Goal: Complete application form

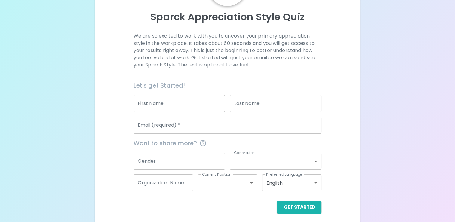
scroll to position [64, 0]
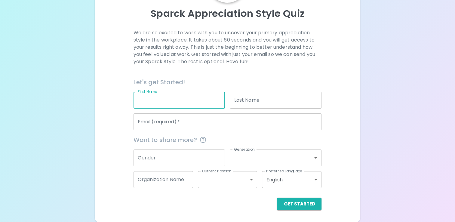
click at [174, 105] on input "First Name" at bounding box center [179, 100] width 92 height 17
type input "[PERSON_NAME]"
type input "[EMAIL_ADDRESS][DOMAIN_NAME]"
type input "KSU iTeach"
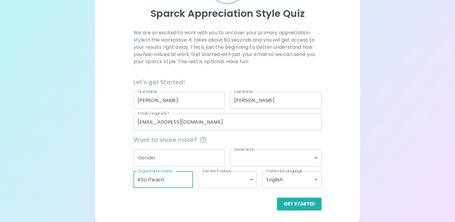
drag, startPoint x: 179, startPoint y: 178, endPoint x: 133, endPoint y: 181, distance: 45.8
click at [133, 181] on input "KSU iTeach" at bounding box center [162, 179] width 59 height 17
click at [338, 180] on div "We are so excited to work with you to uncover your primary appreciation style i…" at bounding box center [227, 119] width 251 height 181
click at [305, 203] on button "Get Started" at bounding box center [299, 203] width 44 height 13
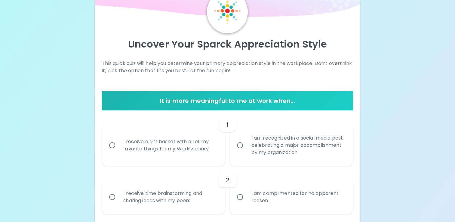
scroll to position [34, 0]
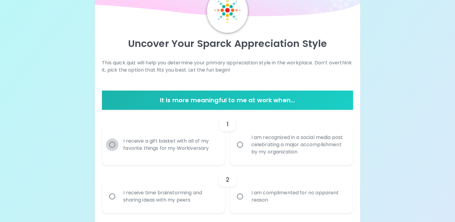
click at [112, 144] on input "I receive a gift basket with all of my favorite things for my Workiversary" at bounding box center [112, 144] width 13 height 13
radio input "true"
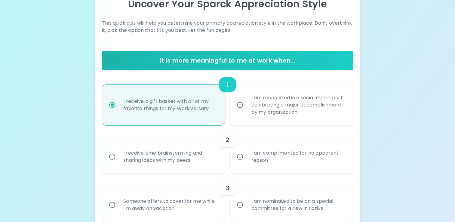
scroll to position [82, 0]
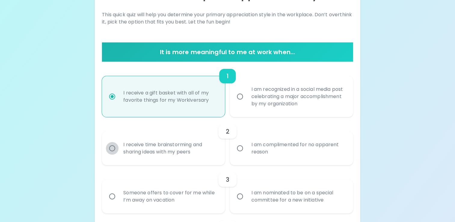
click at [114, 147] on input "I receive time brainstorming and sharing ideas with my peers" at bounding box center [112, 148] width 13 height 13
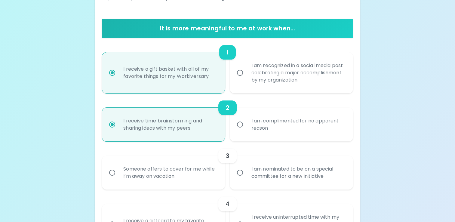
scroll to position [130, 0]
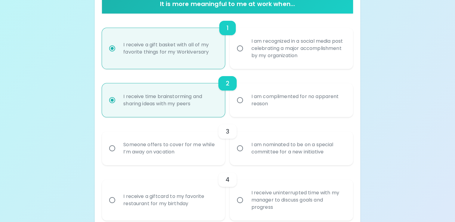
radio input "true"
click at [111, 146] on input "Someone offers to cover for me while I’m away on vacation" at bounding box center [112, 148] width 13 height 13
radio input "false"
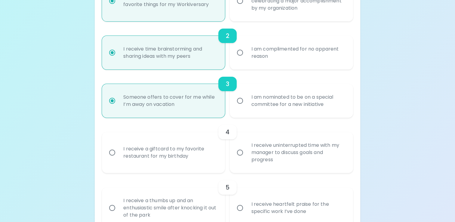
scroll to position [178, 0]
radio input "true"
click at [114, 152] on input "I receive a giftcard to my favorite restaurant for my birthday" at bounding box center [112, 151] width 13 height 13
radio input "false"
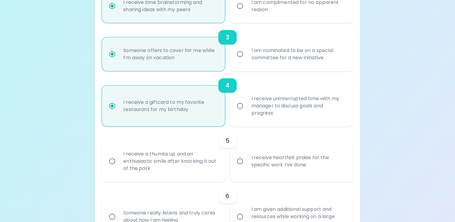
scroll to position [227, 0]
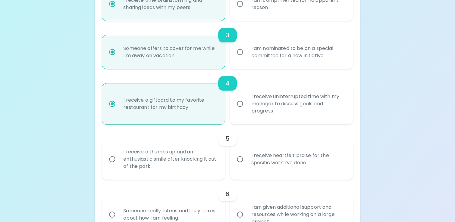
radio input "true"
click at [239, 159] on input "I receive heartfelt praise for the specific work I’ve done" at bounding box center [239, 159] width 13 height 13
radio input "false"
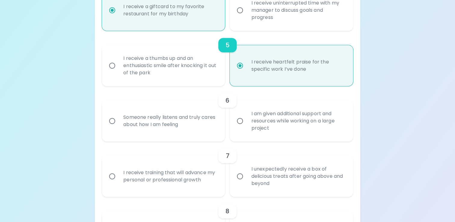
scroll to position [323, 0]
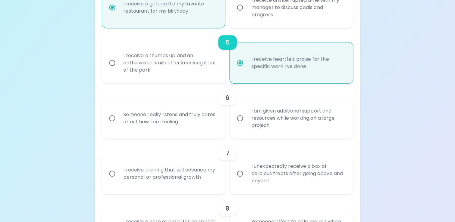
radio input "true"
click at [239, 118] on input "I am given additional support and resources while working on a large project" at bounding box center [239, 118] width 13 height 13
radio input "false"
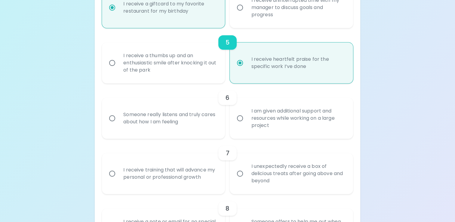
radio input "false"
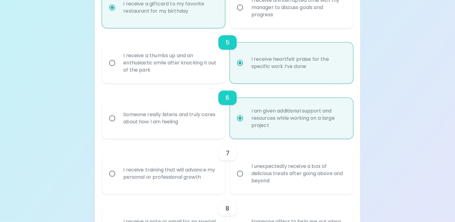
scroll to position [371, 0]
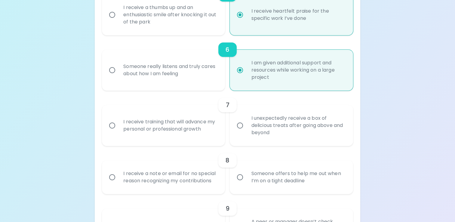
radio input "true"
click at [113, 125] on input "I receive training that will advance my personal or professional growth" at bounding box center [112, 125] width 13 height 13
radio input "false"
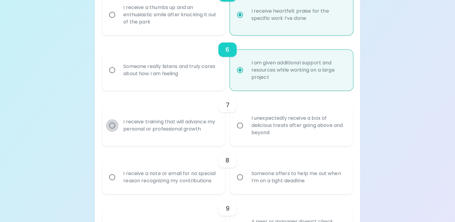
radio input "false"
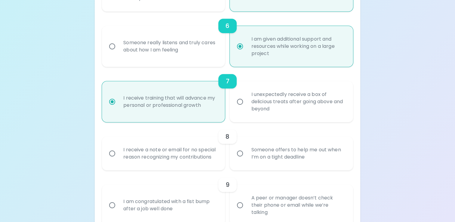
scroll to position [419, 0]
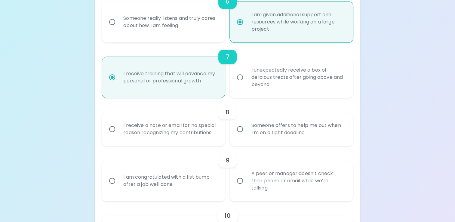
radio input "true"
click at [240, 130] on input "Someone offers to help me out when I’m on a tight deadline" at bounding box center [239, 129] width 13 height 13
radio input "false"
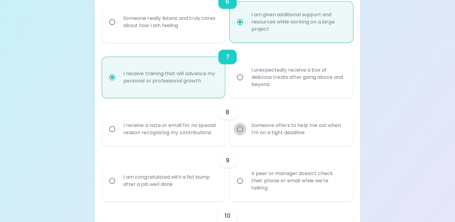
radio input "false"
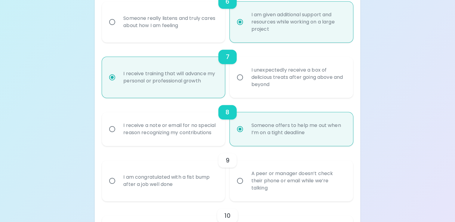
scroll to position [467, 0]
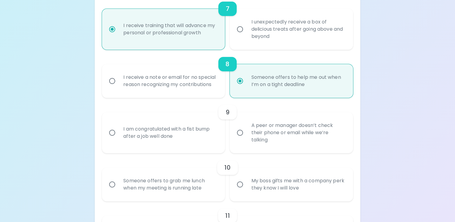
radio input "true"
click at [114, 132] on input "I am congratulated with a fist bump after a job well done" at bounding box center [112, 132] width 13 height 13
radio input "false"
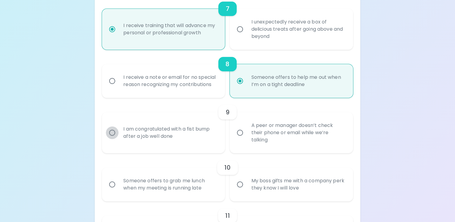
radio input "false"
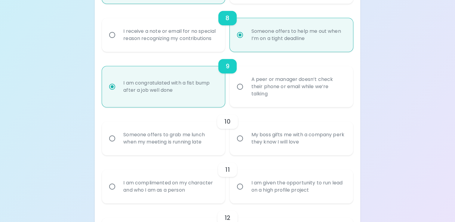
scroll to position [515, 0]
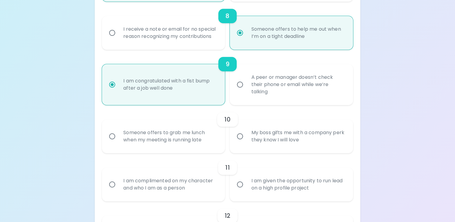
radio input "true"
click at [113, 135] on input "Someone offers to grab me lunch when my meeting is running late" at bounding box center [112, 136] width 13 height 13
radio input "false"
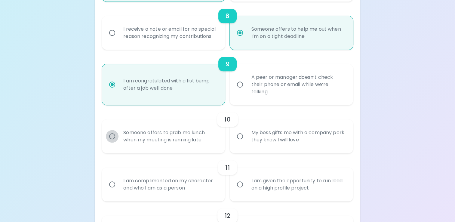
radio input "false"
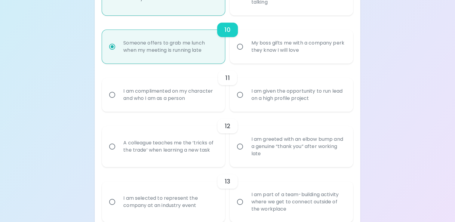
scroll to position [601, 0]
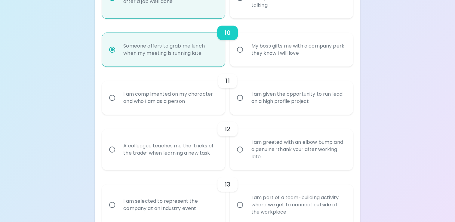
radio input "true"
click at [240, 97] on input "I am given the opportunity to run lead on a high profile project" at bounding box center [239, 97] width 13 height 13
radio input "false"
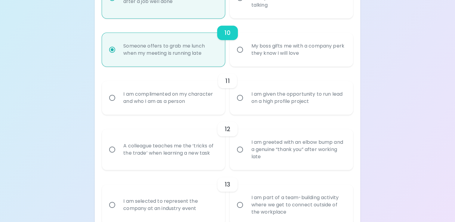
radio input "false"
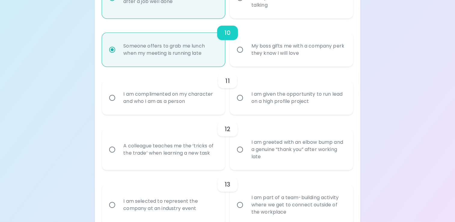
radio input "false"
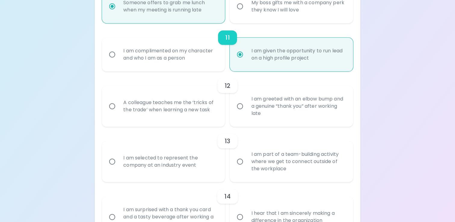
scroll to position [650, 0]
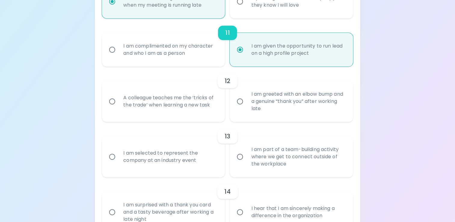
radio input "true"
click at [111, 103] on input "A colleague teaches me the ‘tricks of the trade’ when learning a new task" at bounding box center [112, 101] width 13 height 13
radio input "false"
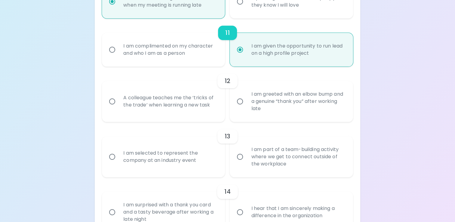
radio input "false"
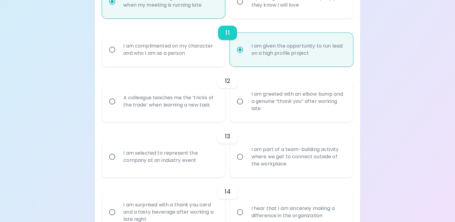
radio input "false"
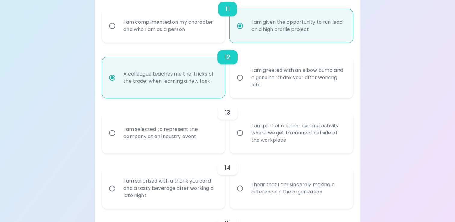
scroll to position [698, 0]
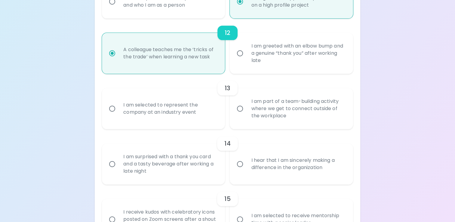
radio input "true"
click at [238, 108] on input "I am part of a team-building activity where we get to connect outside of the wo…" at bounding box center [239, 108] width 13 height 13
radio input "false"
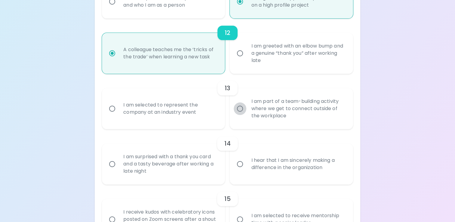
radio input "false"
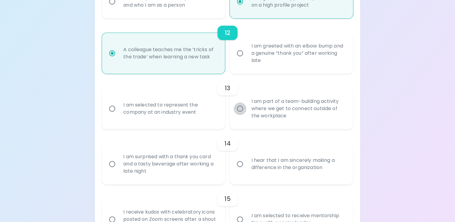
radio input "false"
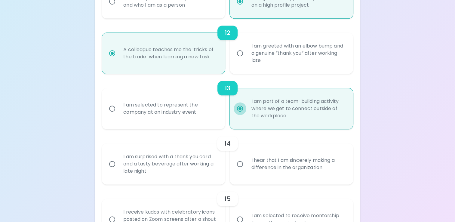
click at [238, 108] on label "I am part of a team-building activity where we get to connect outside of the wo…" at bounding box center [287, 108] width 123 height 41
click at [238, 108] on input "I am part of a team-building activity where we get to connect outside of the wo…" at bounding box center [239, 108] width 13 height 13
radio input "true"
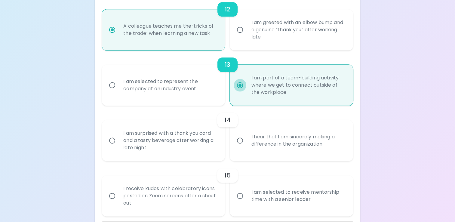
scroll to position [744, 0]
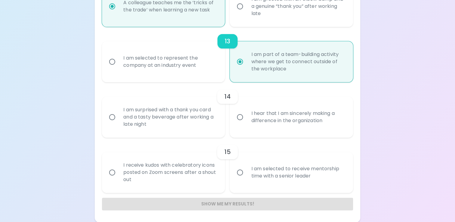
click at [113, 117] on input "I am surprised with a thank you card and a tasty beverage after working a late …" at bounding box center [112, 117] width 13 height 13
radio input "false"
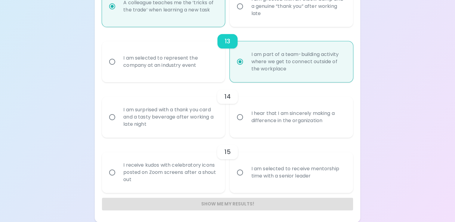
radio input "false"
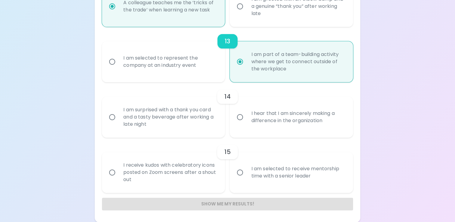
radio input "false"
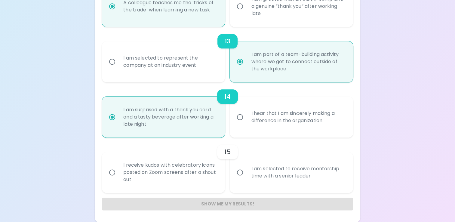
radio input "true"
click at [241, 176] on input "I am selected to receive mentorship time with a senior leader" at bounding box center [239, 172] width 13 height 13
radio input "false"
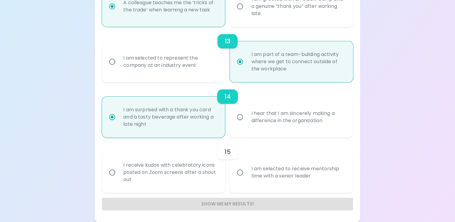
radio input "false"
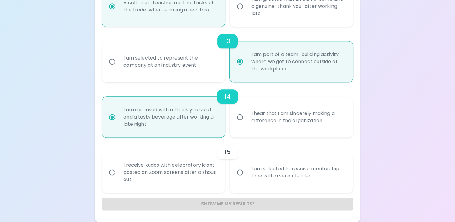
radio input "false"
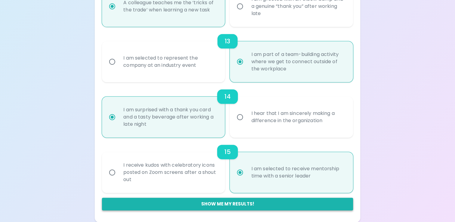
radio input "true"
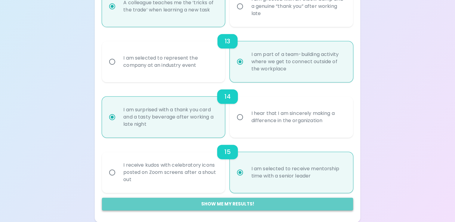
click at [241, 205] on button "Show me my results!" at bounding box center [227, 203] width 251 height 13
radio input "false"
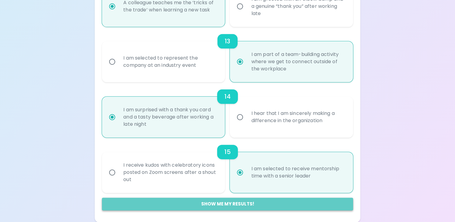
radio input "false"
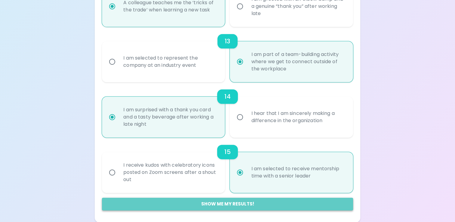
radio input "false"
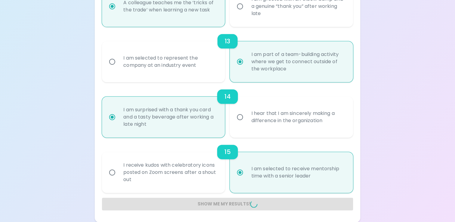
radio input "false"
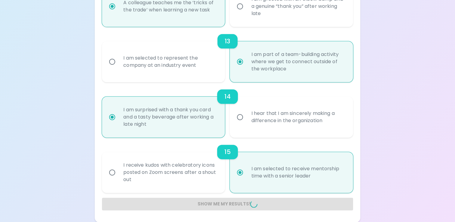
radio input "false"
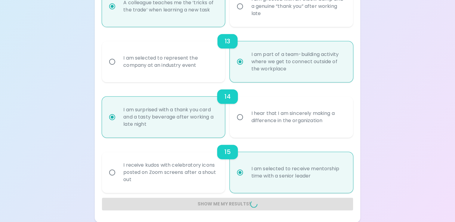
radio input "false"
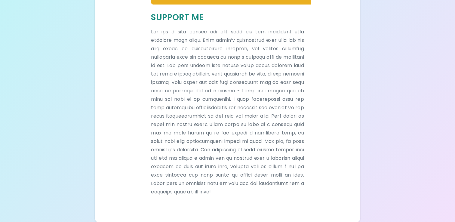
scroll to position [157, 0]
